Goal: Transaction & Acquisition: Purchase product/service

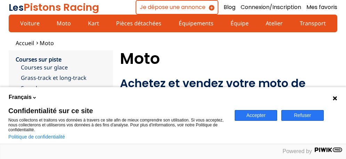
click at [335, 96] on icon at bounding box center [336, 99] width 6 height 6
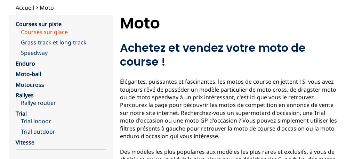
scroll to position [71, 0]
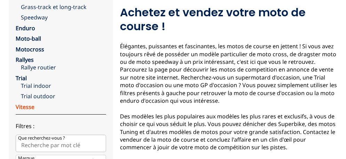
click at [23, 105] on link "Vitesse" at bounding box center [25, 107] width 19 height 8
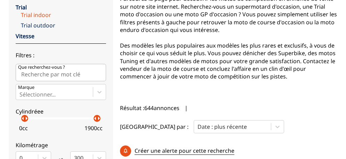
scroll to position [178, 0]
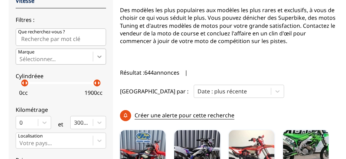
click at [96, 60] on icon at bounding box center [99, 56] width 7 height 7
click at [21, 62] on input "Marque Sélectionner..." at bounding box center [19, 59] width 1 height 6
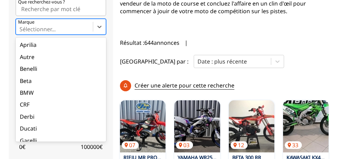
scroll to position [234, 0]
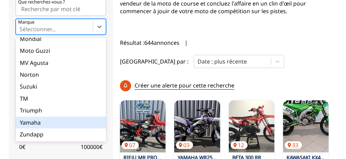
click at [34, 129] on div "Yamaha" at bounding box center [61, 123] width 91 height 12
click at [21, 32] on input "Marque option Yamaha focused, 27 of 28. 28 results available. Use Up and Down t…" at bounding box center [19, 29] width 1 height 6
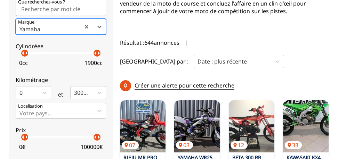
scroll to position [243, 0]
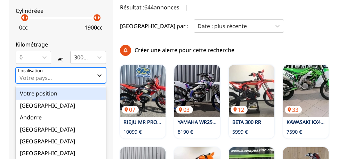
click at [96, 79] on icon at bounding box center [99, 75] width 7 height 7
click at [21, 81] on input "option Votre position focused, 1 of 18. 18 results available. Use Up and Down t…" at bounding box center [19, 78] width 1 height 6
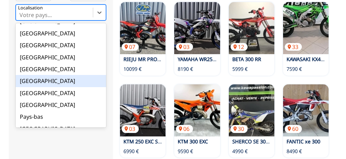
scroll to position [71, 0]
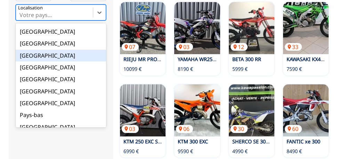
click at [38, 62] on div "[GEOGRAPHIC_DATA]" at bounding box center [61, 56] width 91 height 12
click at [21, 18] on input "option France focused, 9 of 18. 18 results available. Use Up and Down to choose…" at bounding box center [19, 15] width 1 height 6
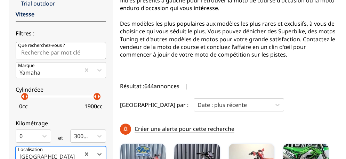
scroll to position [200, 0]
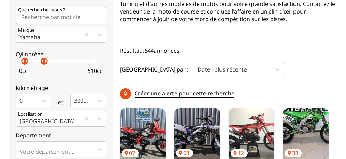
drag, startPoint x: 93, startPoint y: 78, endPoint x: 41, endPoint y: 72, distance: 52.1
click at [42, 65] on p "arrow_right" at bounding box center [46, 61] width 8 height 8
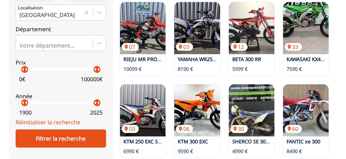
scroll to position [342, 0]
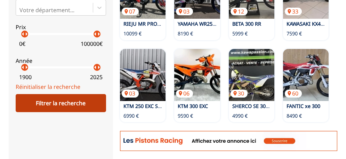
click at [64, 112] on div "Filtrer la recherche" at bounding box center [61, 103] width 91 height 18
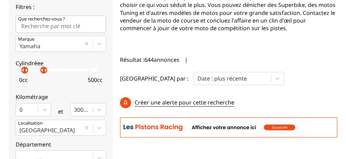
scroll to position [235, 0]
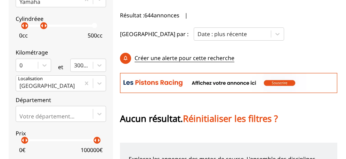
scroll to position [342, 0]
